Goal: Information Seeking & Learning: Check status

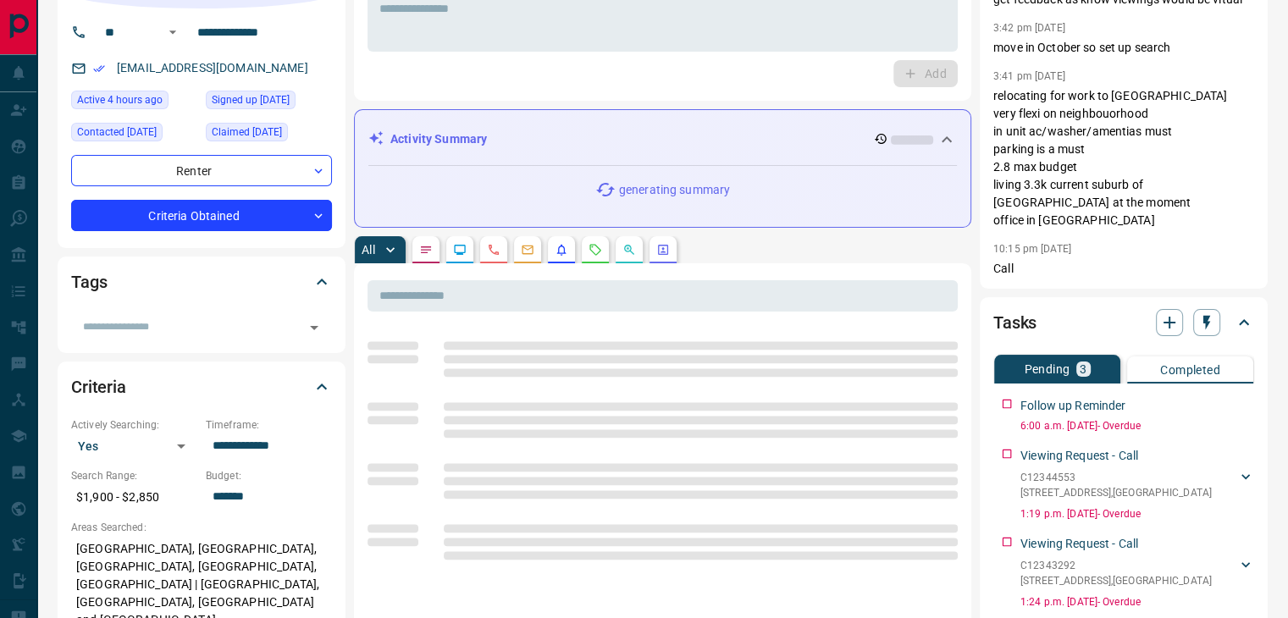
scroll to position [169, 0]
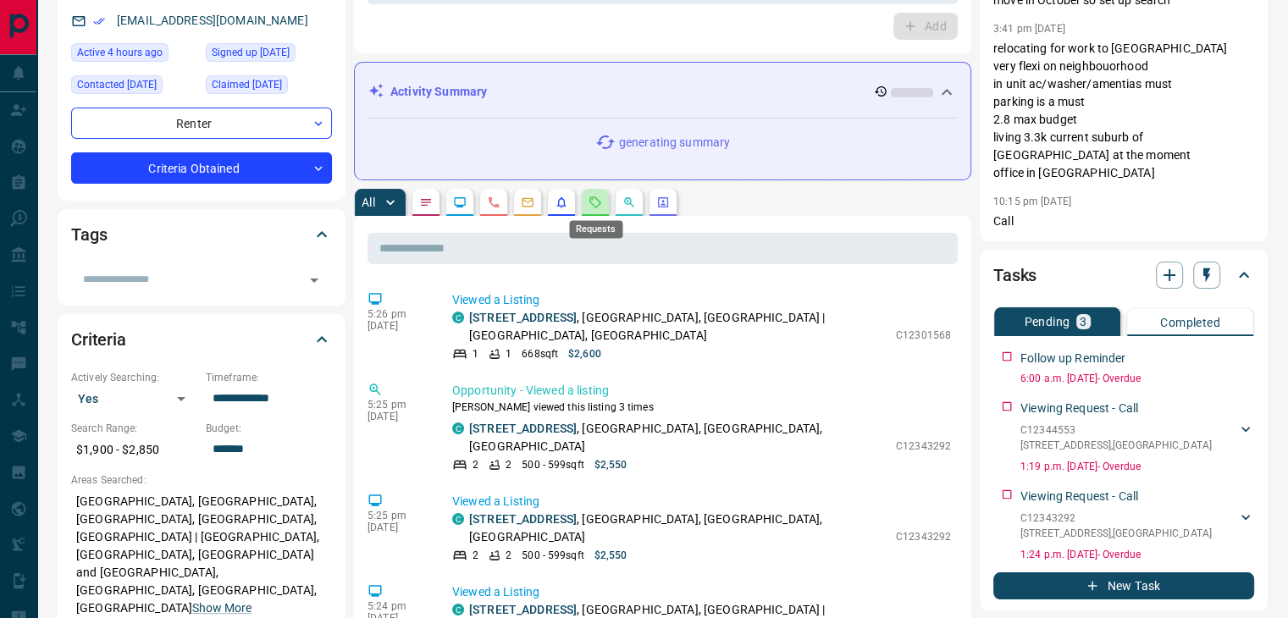
click at [595, 197] on icon "Requests" at bounding box center [595, 201] width 11 height 11
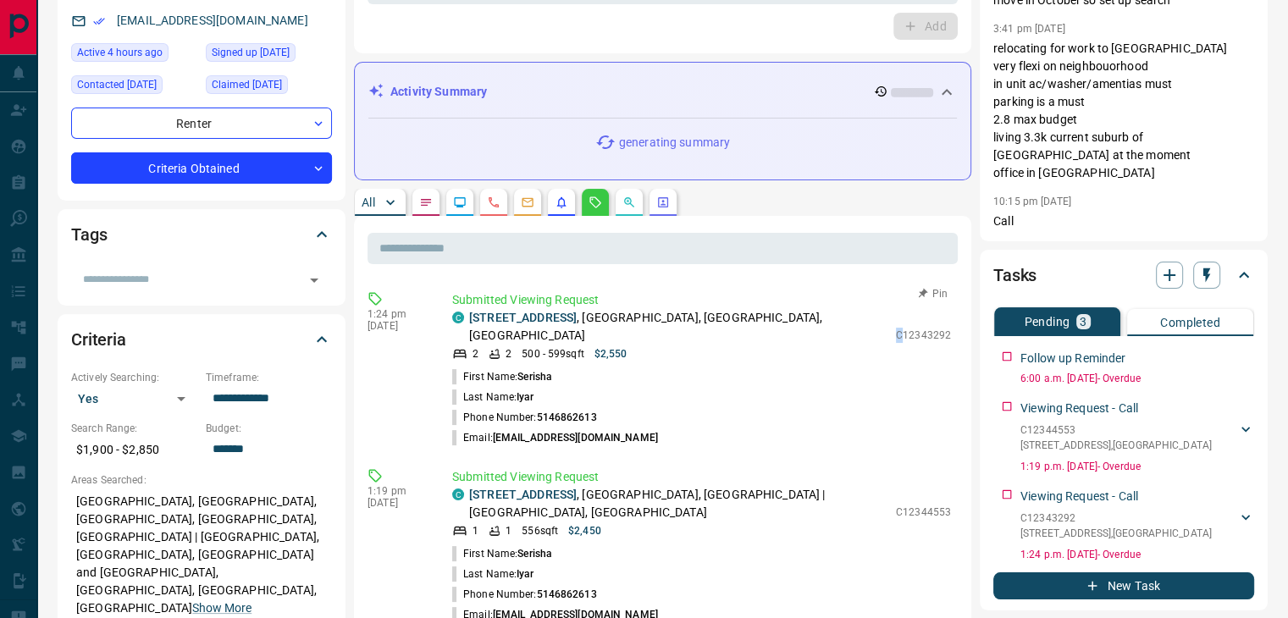
click at [906, 328] on p "C12343292" at bounding box center [923, 335] width 55 height 15
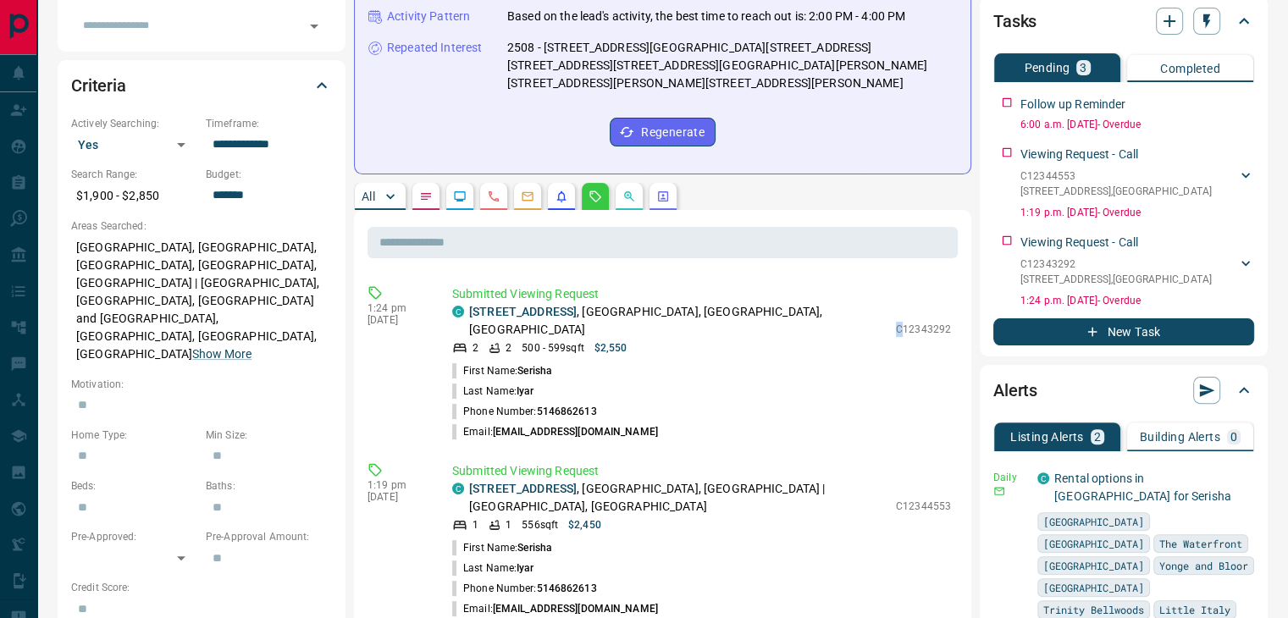
scroll to position [508, 0]
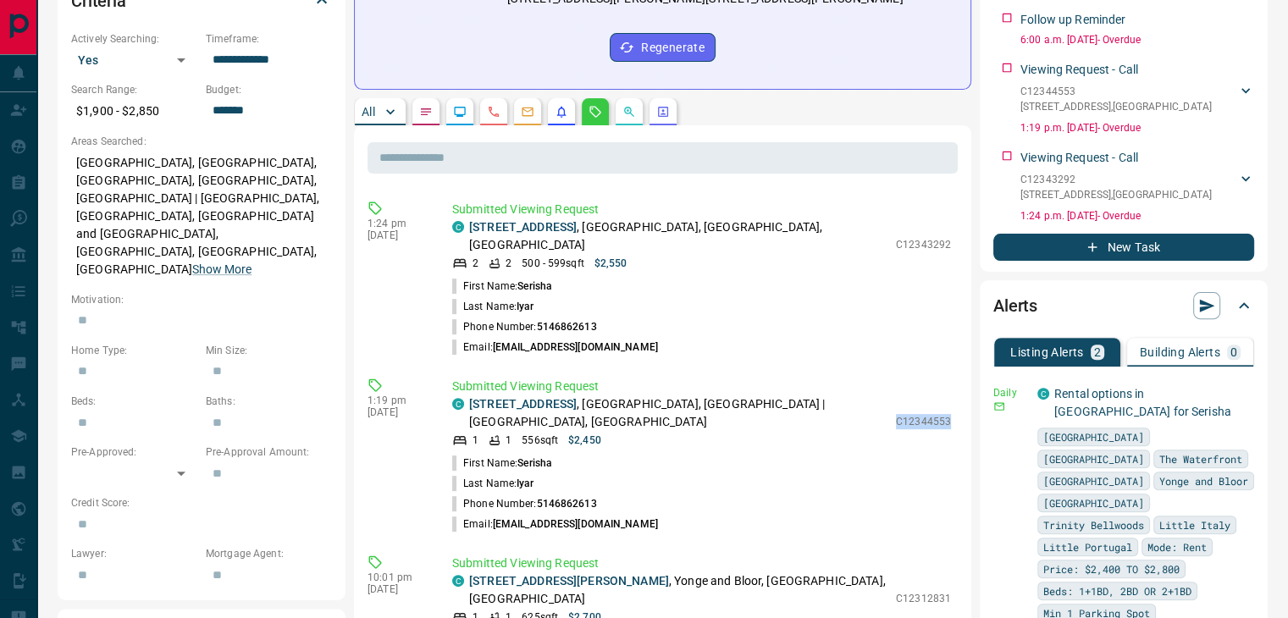
drag, startPoint x: 892, startPoint y: 384, endPoint x: 962, endPoint y: 385, distance: 69.4
copy p "C12344553"
drag, startPoint x: 894, startPoint y: 550, endPoint x: 948, endPoint y: 544, distance: 54.6
click at [948, 572] on div "C 3101 - 110 Charles Street E , Yonge and Bloor, Downtown, Toronto 1 1 625 sqft…" at bounding box center [701, 598] width 499 height 52
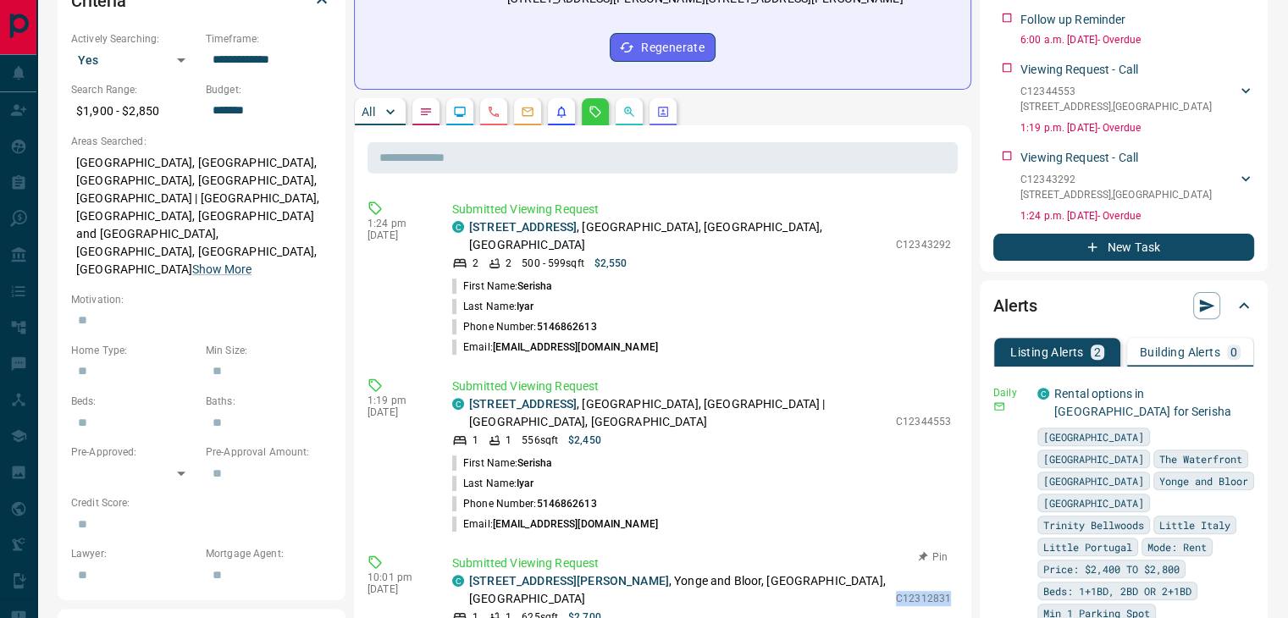
copy p "C12312831"
drag, startPoint x: 892, startPoint y: 214, endPoint x: 901, endPoint y: 224, distance: 13.2
click at [999, 251] on div "Timeline Campaigns Add Note Send Email Send Text Log Call * ​ Add Activity Summ…" at bounding box center [810, 377] width 913 height 1737
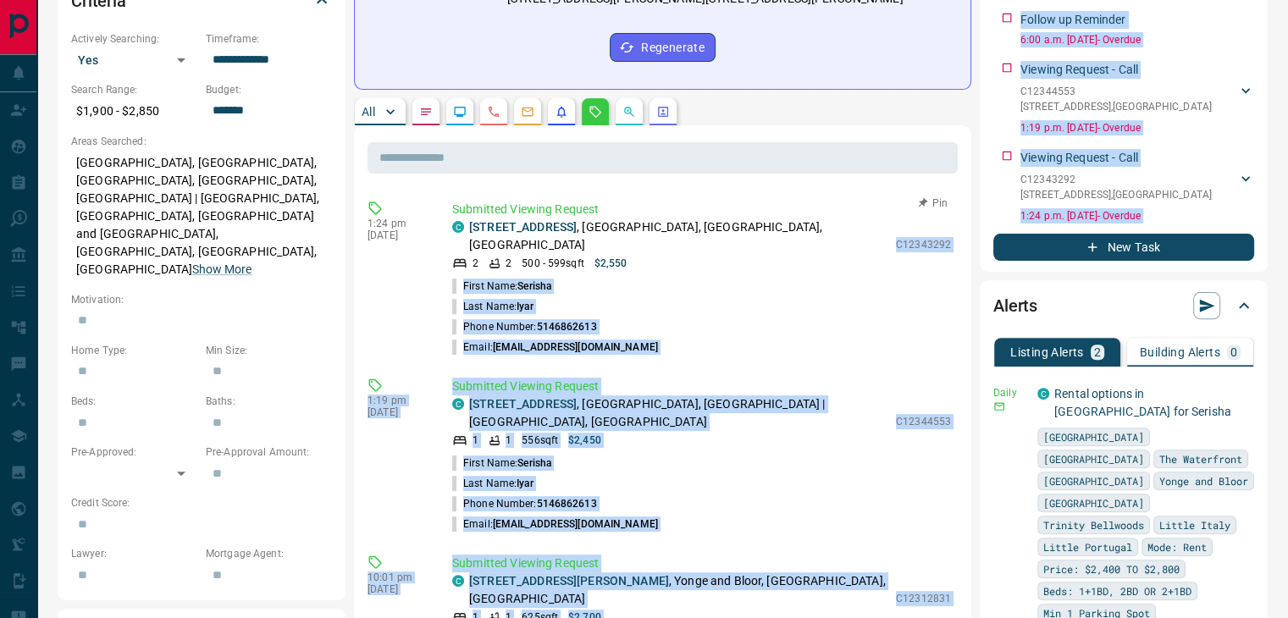
click at [864, 276] on li "First Name: Serisha" at bounding box center [701, 286] width 499 height 20
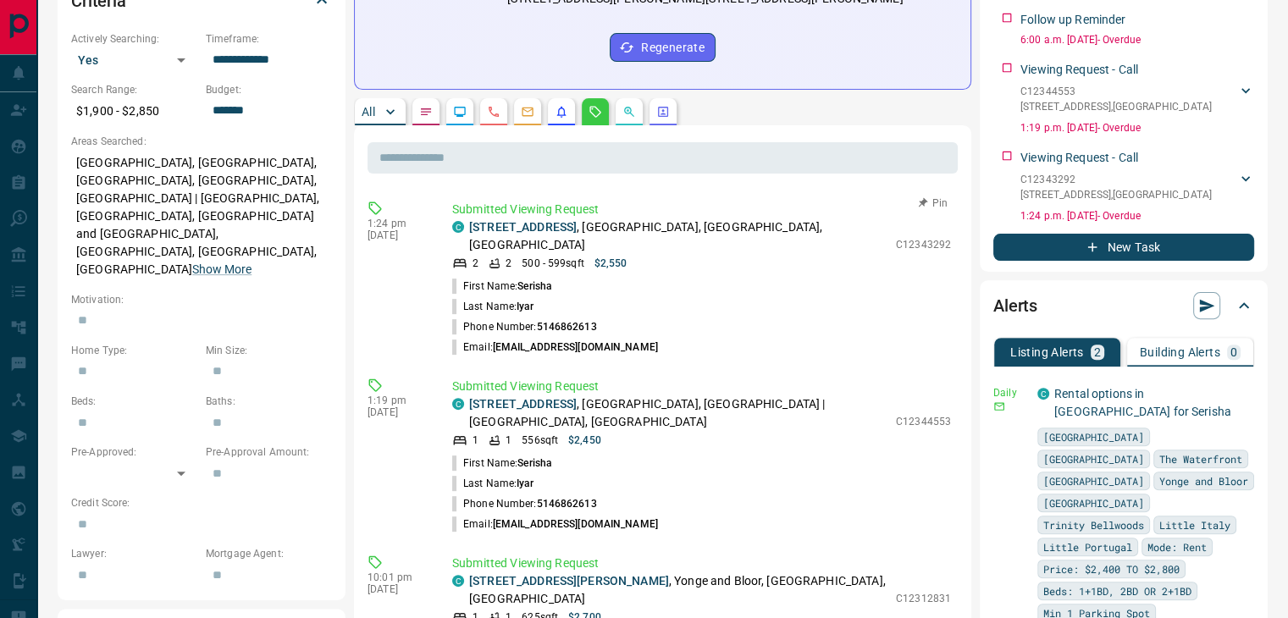
click at [844, 201] on p "Submitted Viewing Request" at bounding box center [701, 210] width 499 height 18
drag, startPoint x: 899, startPoint y: 218, endPoint x: 951, endPoint y: 217, distance: 51.7
click at [951, 217] on div "Submitted Viewing Request C 1718 W - 36 Lisgar Street , Little Portugal, West E…" at bounding box center [704, 279] width 505 height 157
copy p "C12343292"
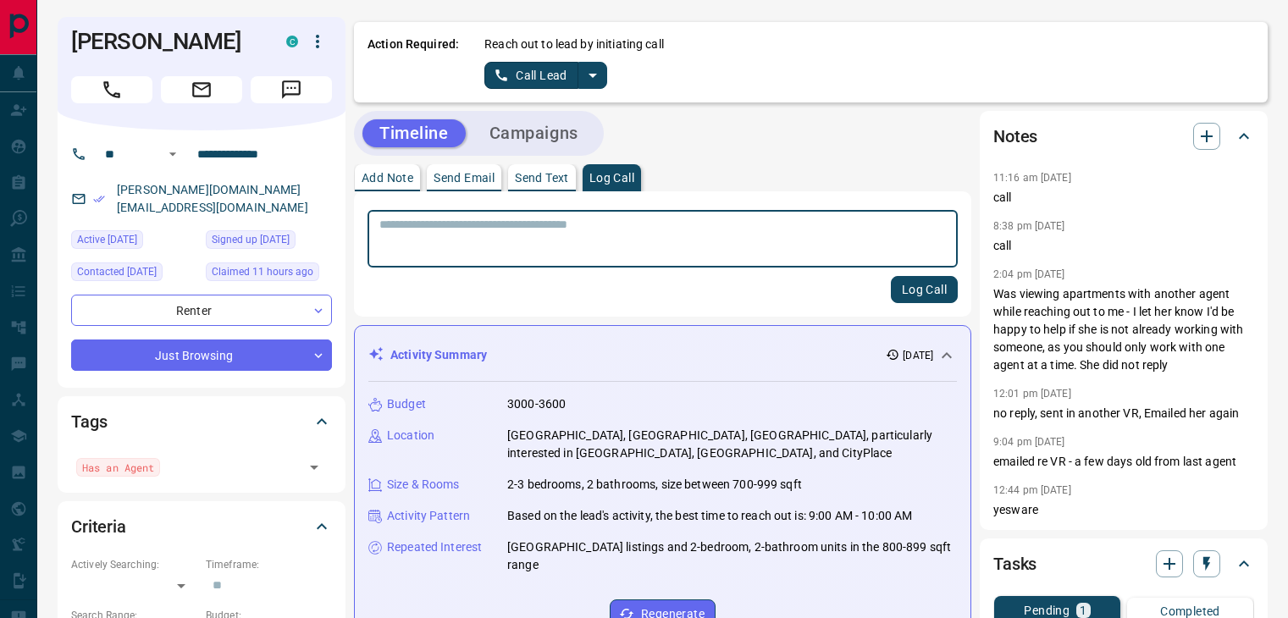
scroll to position [169, 0]
